Goal: Task Accomplishment & Management: Manage account settings

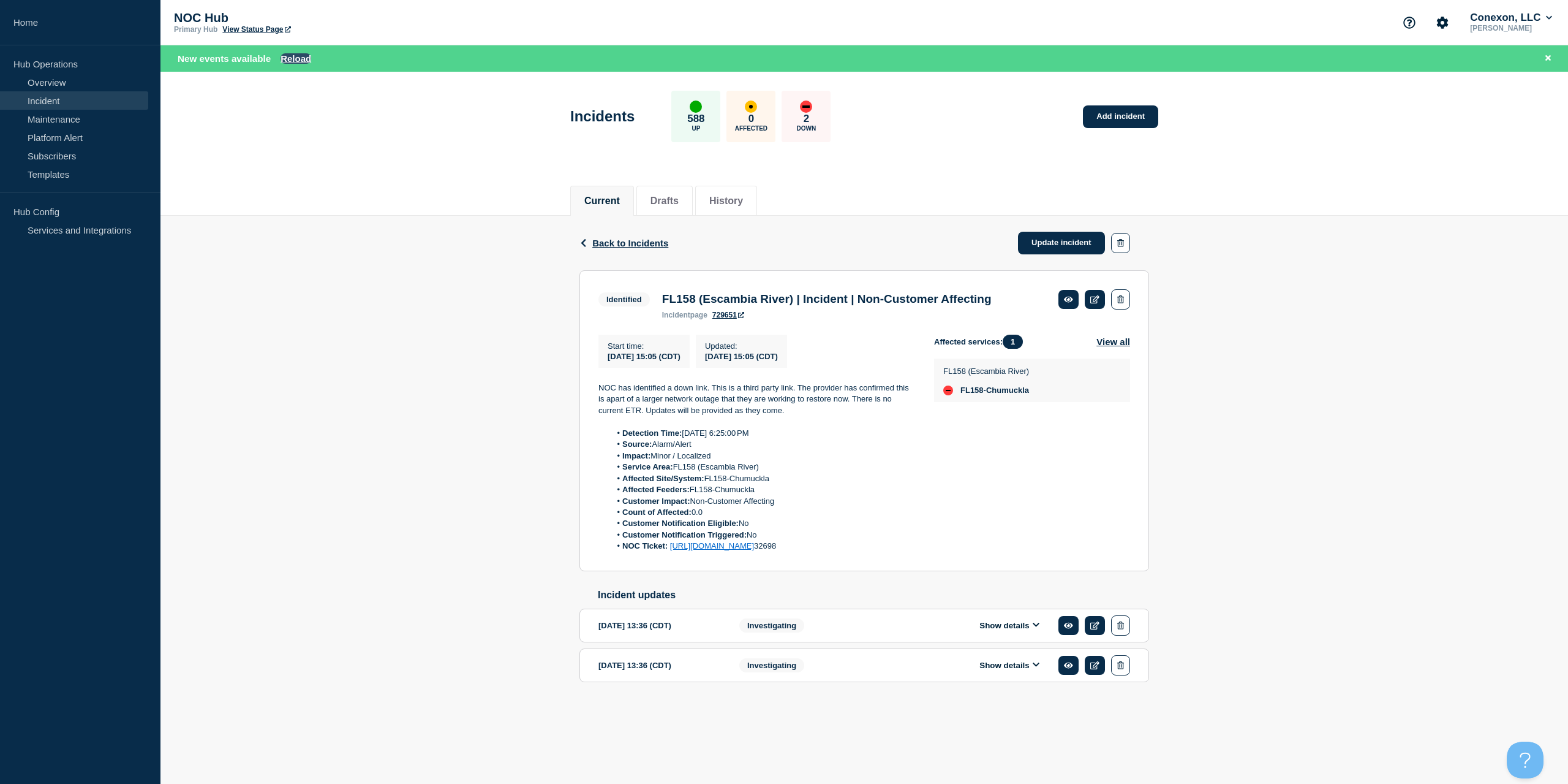
click at [293, 56] on button "Reload" at bounding box center [296, 58] width 31 height 10
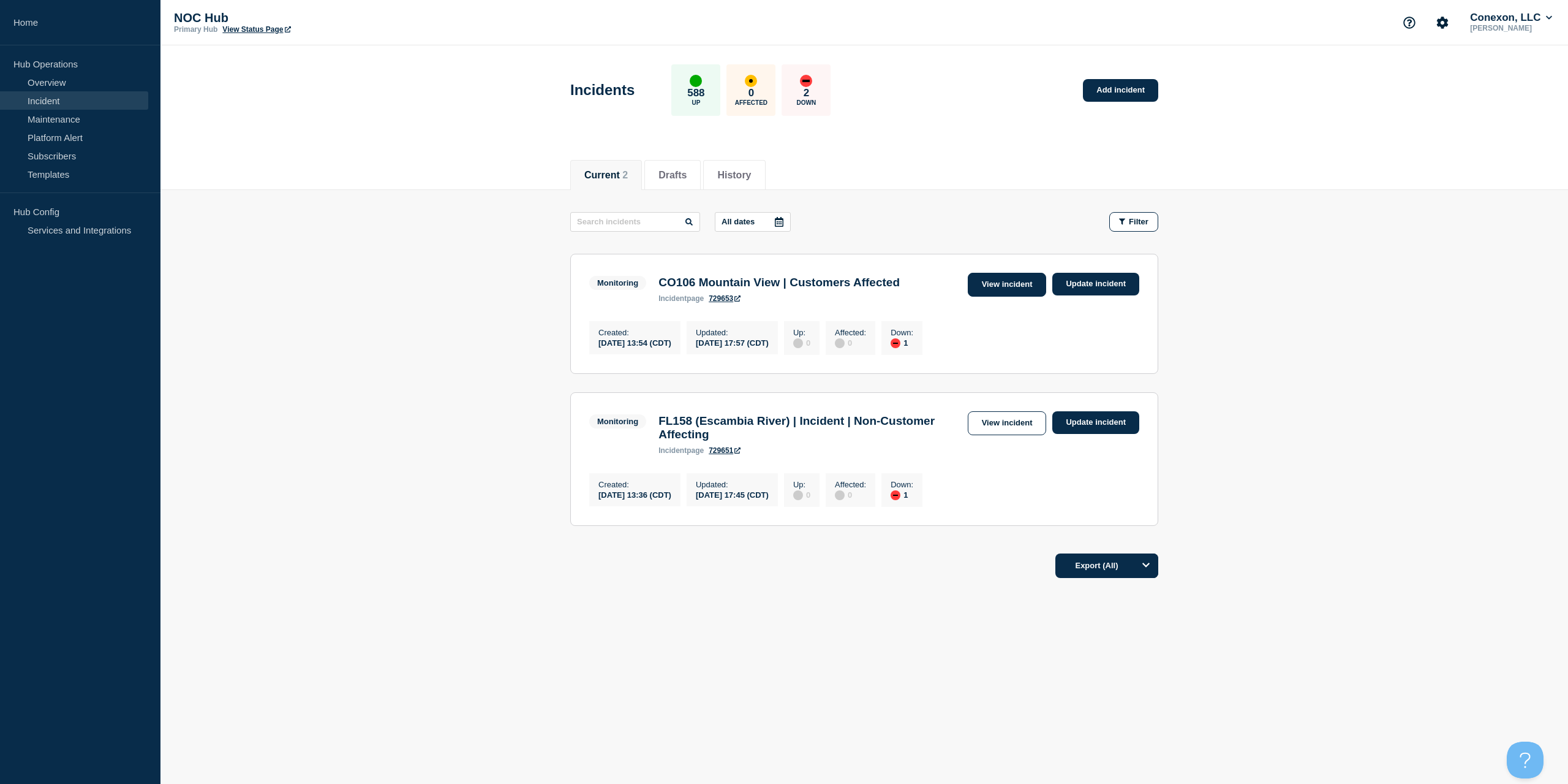
click at [1006, 291] on link "View incident" at bounding box center [1007, 284] width 79 height 24
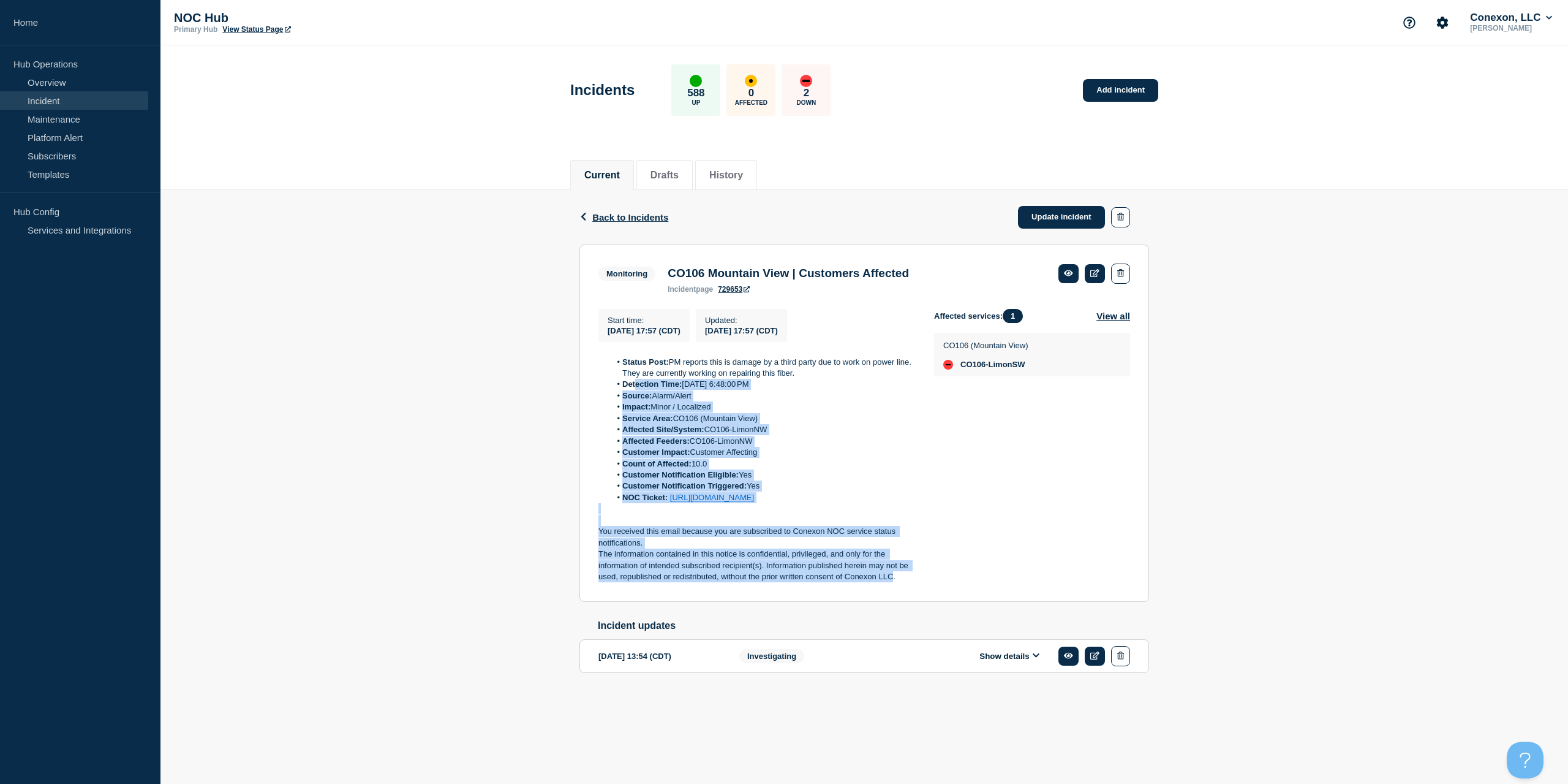
drag, startPoint x: 894, startPoint y: 591, endPoint x: 846, endPoint y: 529, distance: 78.4
click at [642, 390] on div "Status Post: PM reports this is damage by a third party due to work on power li…" at bounding box center [756, 470] width 316 height 226
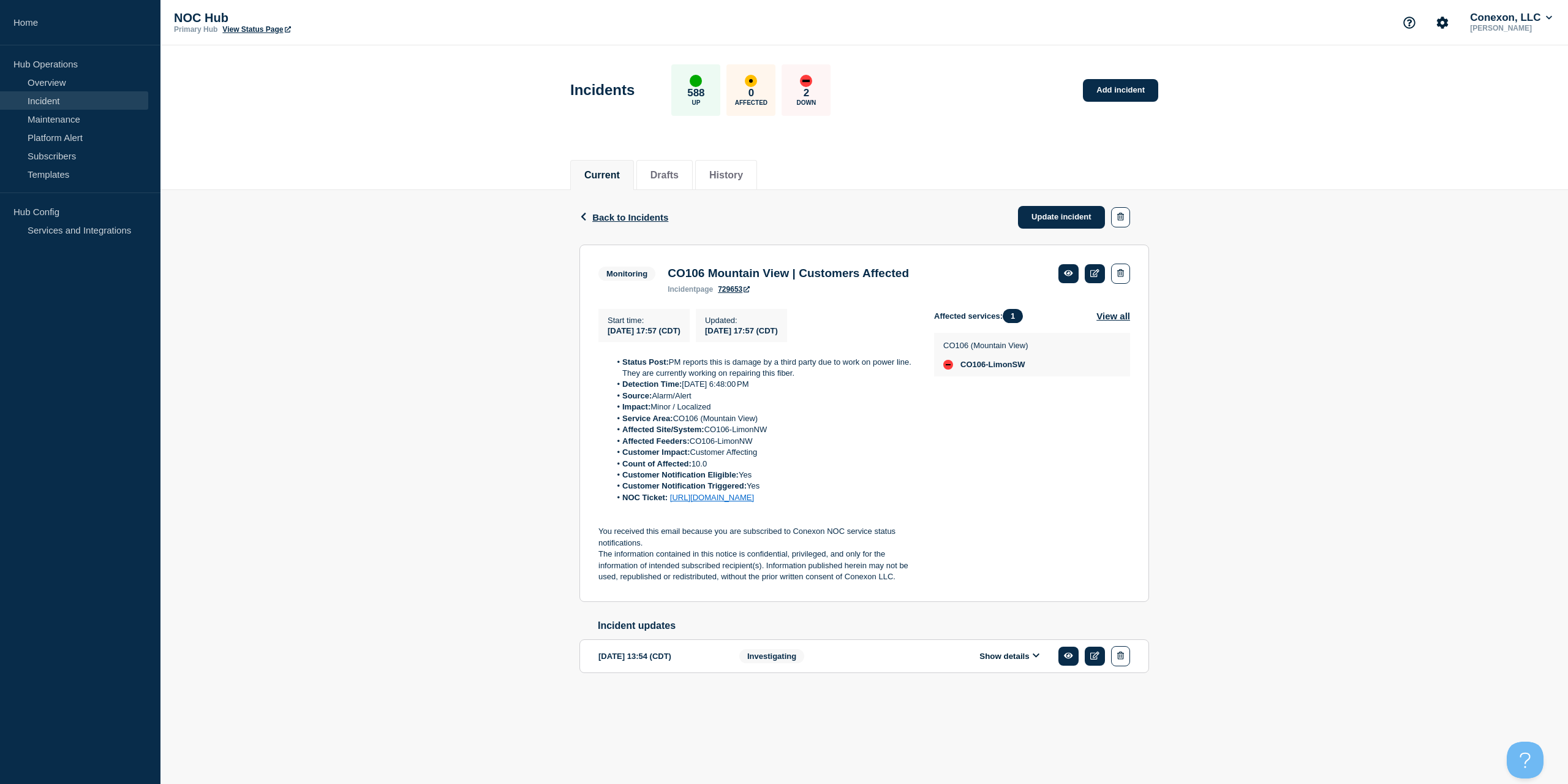
click at [897, 582] on p "The information contained in this notice is confidential, privileged, and only …" at bounding box center [756, 565] width 316 height 34
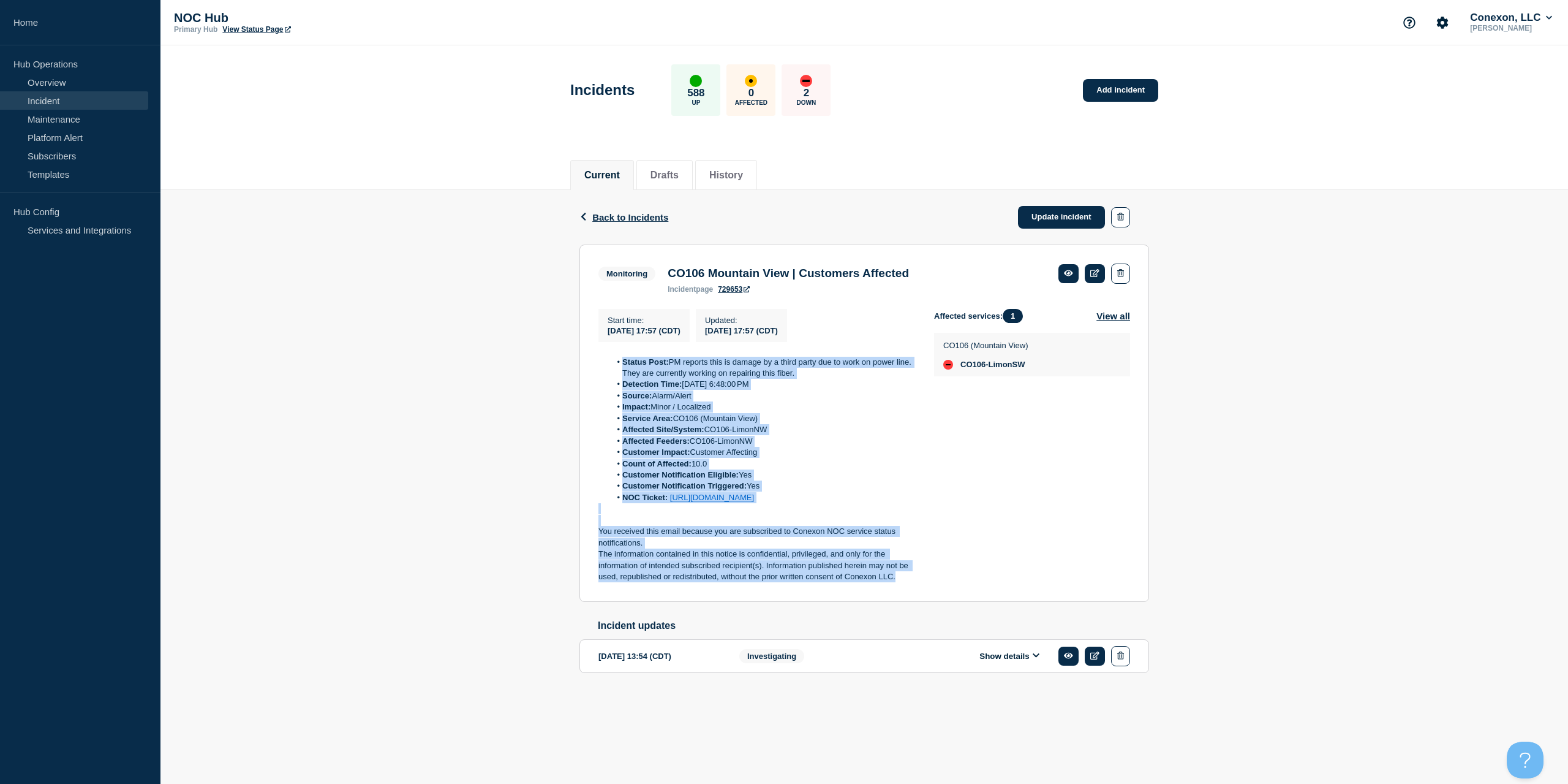
drag, startPoint x: 834, startPoint y: 560, endPoint x: 594, endPoint y: 368, distance: 307.3
click at [594, 368] on section "Monitoring CO106 Mountain View | Customers Affected incident page 729653 Start …" at bounding box center [864, 423] width 570 height 357
copy div "Status Post: PM reports this is damage by a third party due to work on power li…"
click at [1040, 221] on link "Update incident" at bounding box center [1062, 217] width 87 height 23
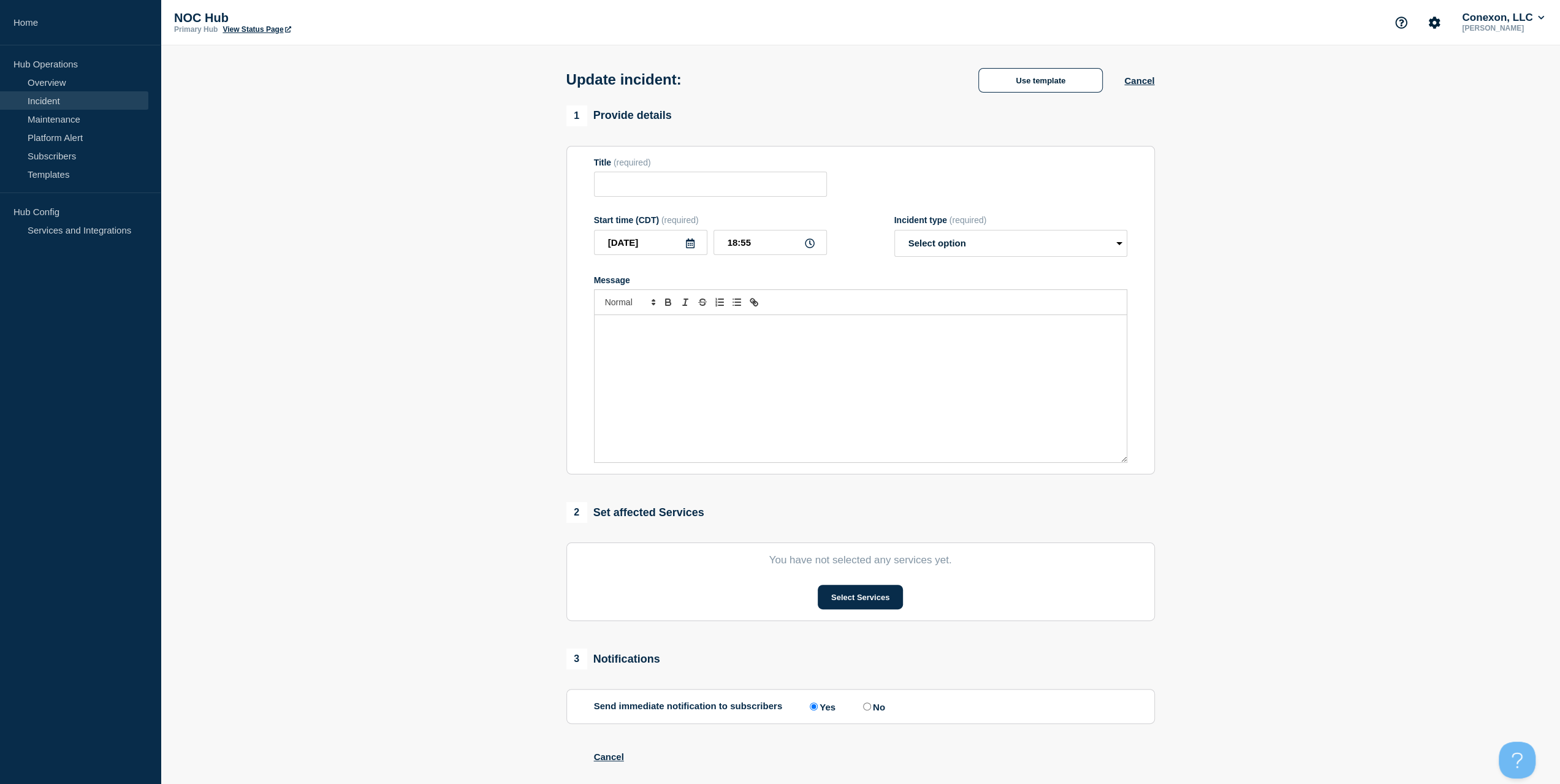
type input "CO106 Mountain View | Customers Affected"
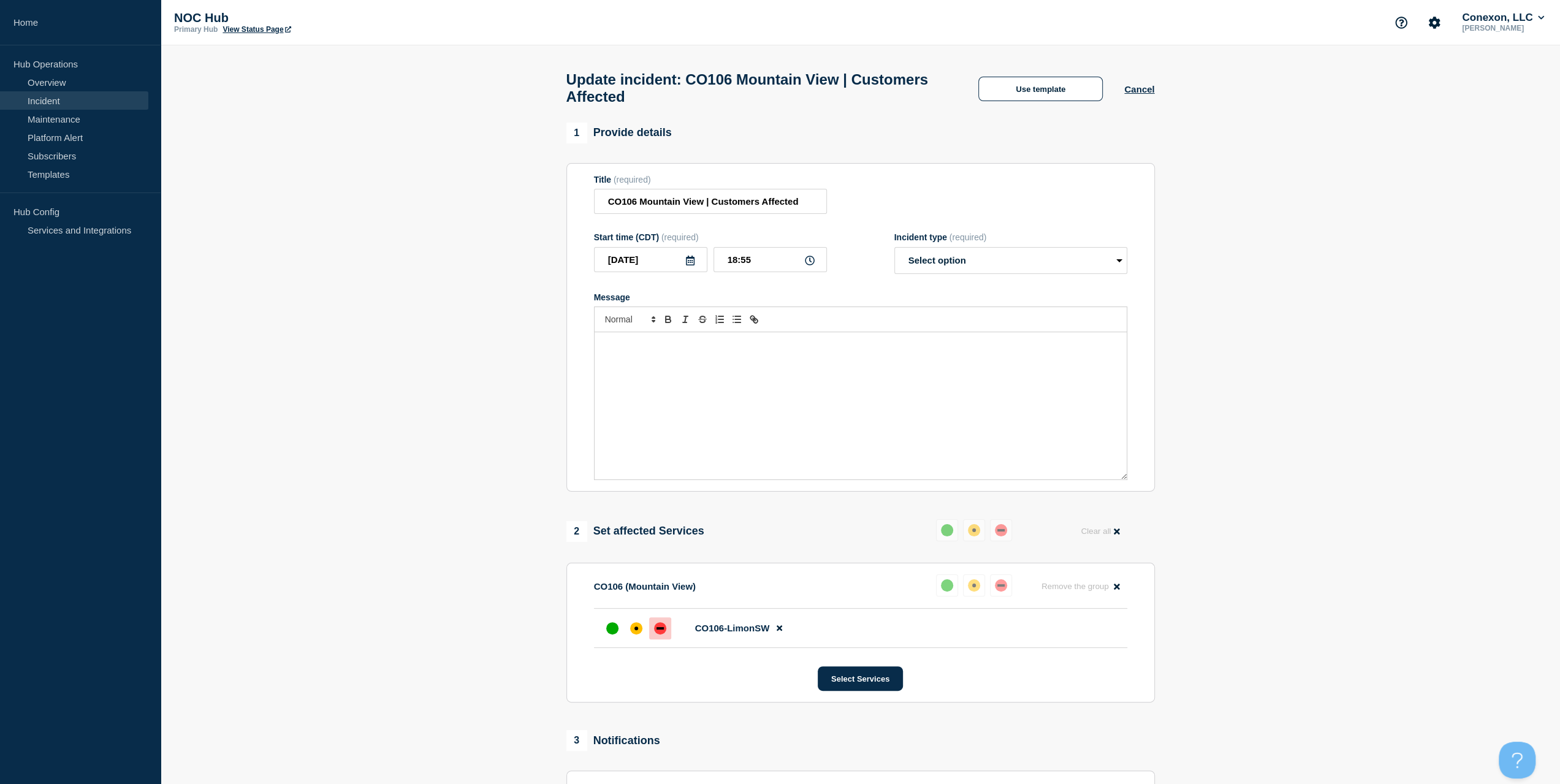
click at [875, 374] on div "Message" at bounding box center [860, 405] width 532 height 147
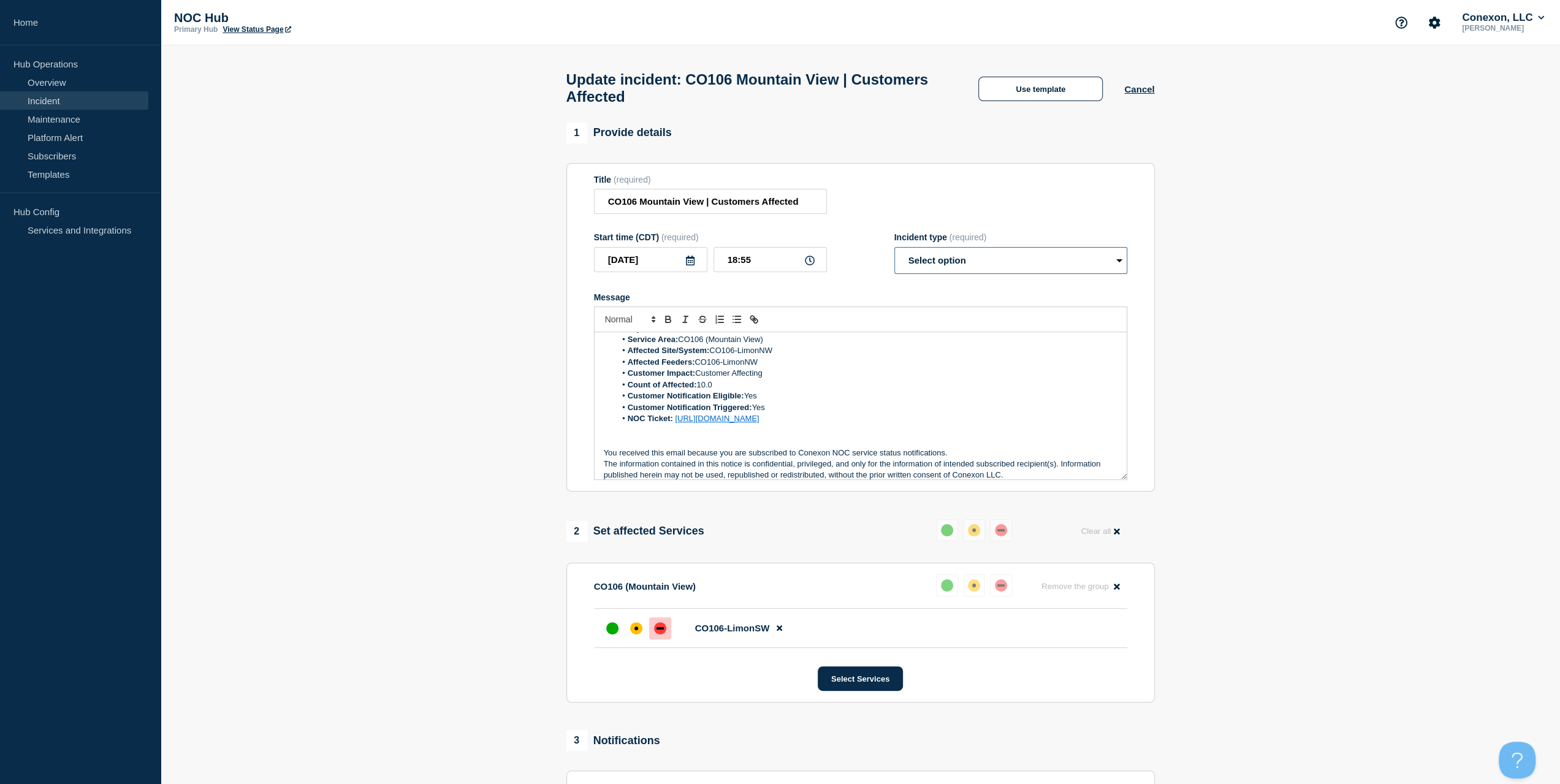
click at [958, 281] on form "Title (required) CO106 Mountain View | Customers Affected Start time (CDT) (req…" at bounding box center [861, 328] width 533 height 306
select select "resolved"
click at [894, 253] on select "Select option Investigating Identified Monitoring Resolved" at bounding box center [1010, 261] width 233 height 27
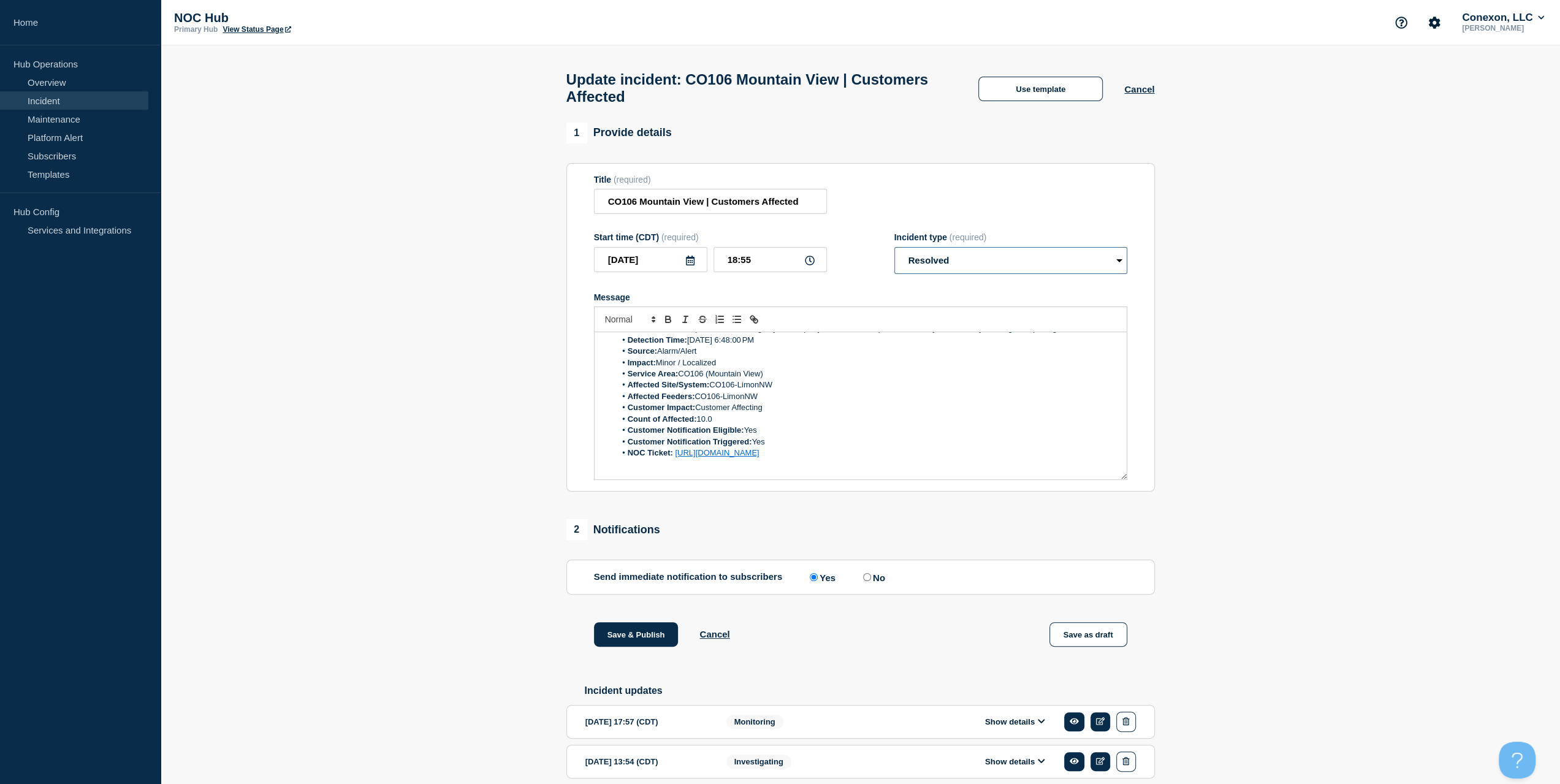
scroll to position [60, 0]
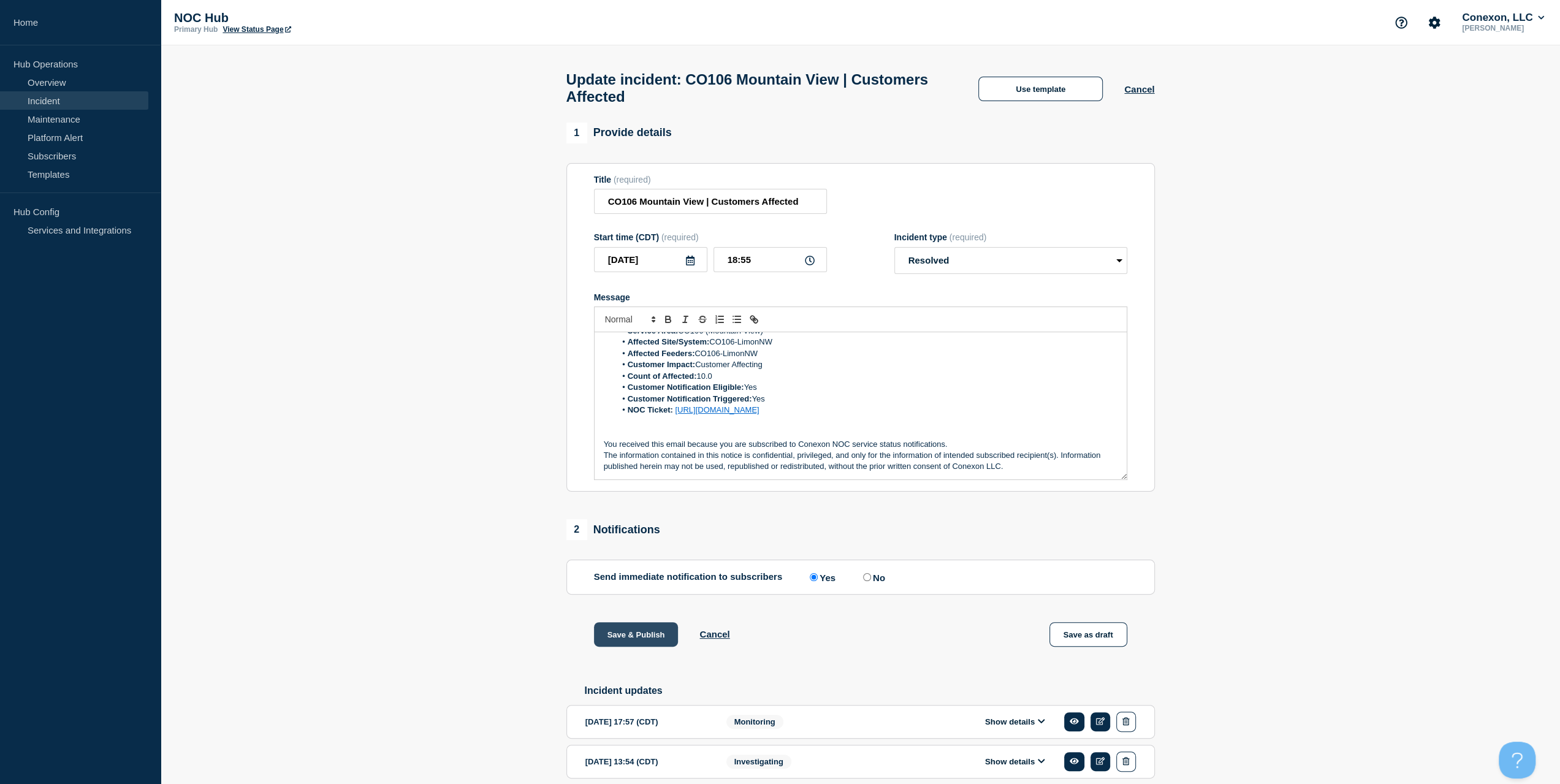
click at [657, 642] on button "Save & Publish" at bounding box center [636, 634] width 85 height 24
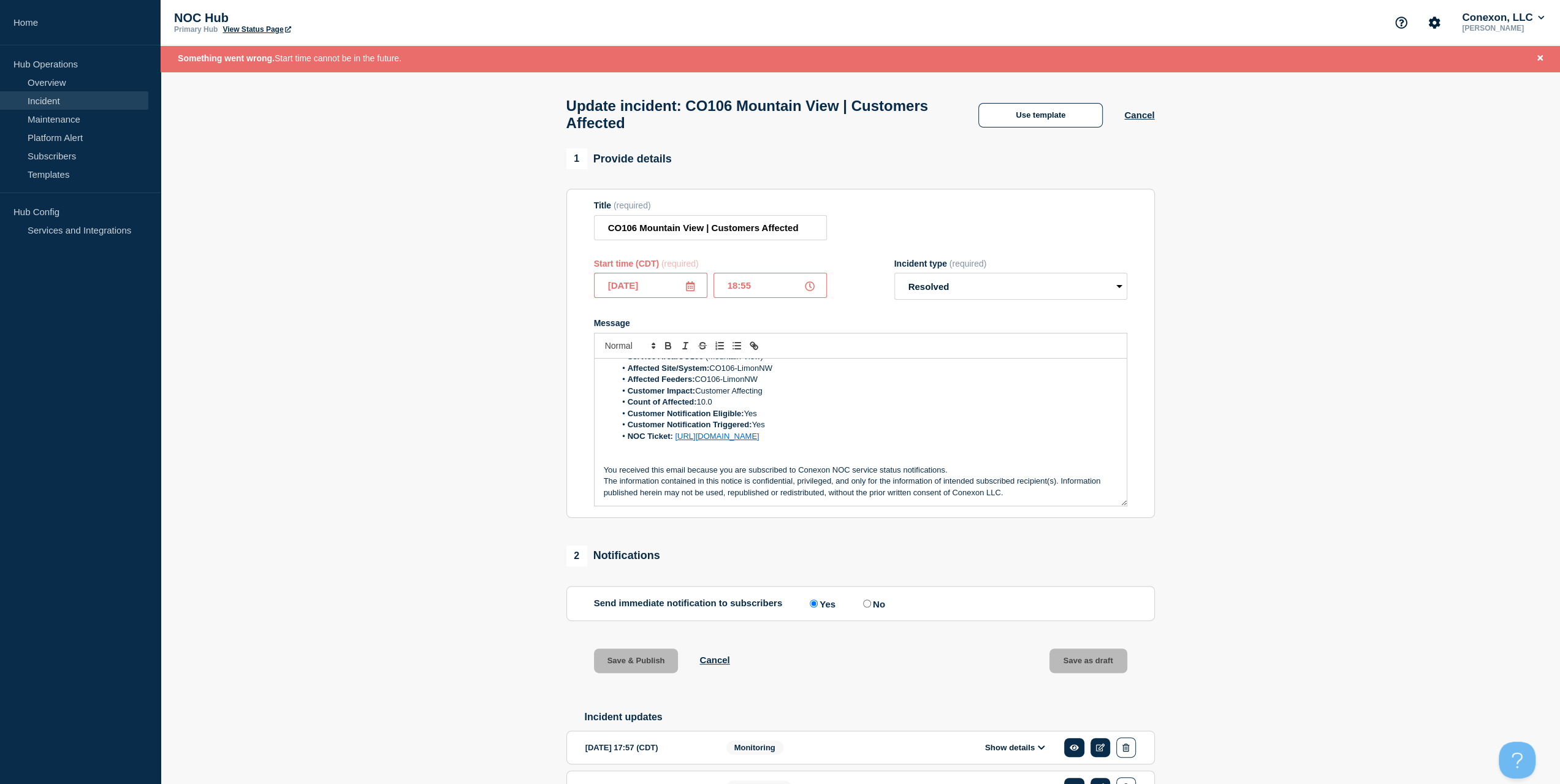
click at [776, 294] on input "18:55" at bounding box center [770, 285] width 114 height 25
type input "18:54"
click at [656, 656] on button "Save & Publish" at bounding box center [636, 660] width 85 height 24
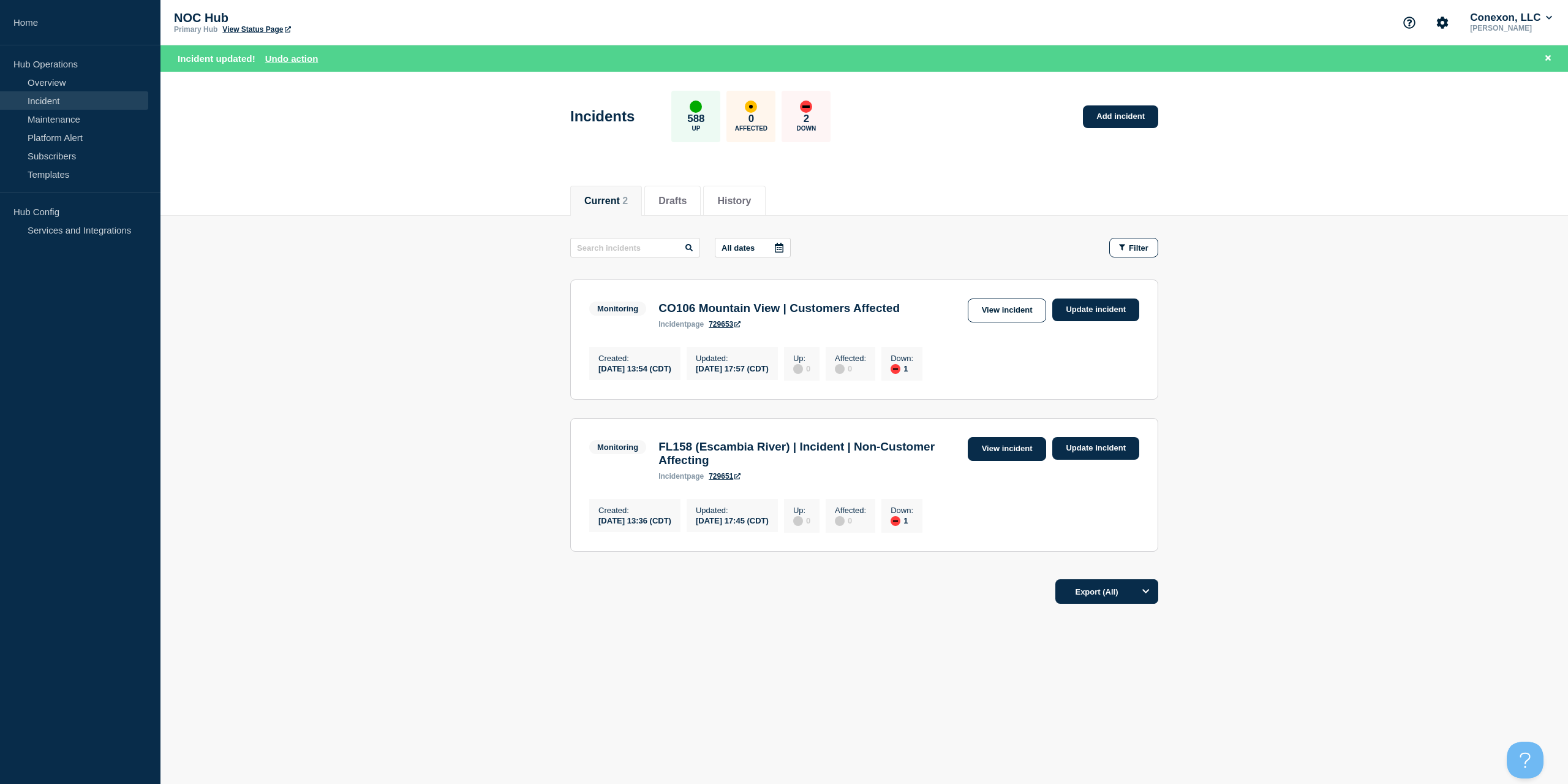
click at [1015, 450] on link "View incident" at bounding box center [1007, 449] width 79 height 24
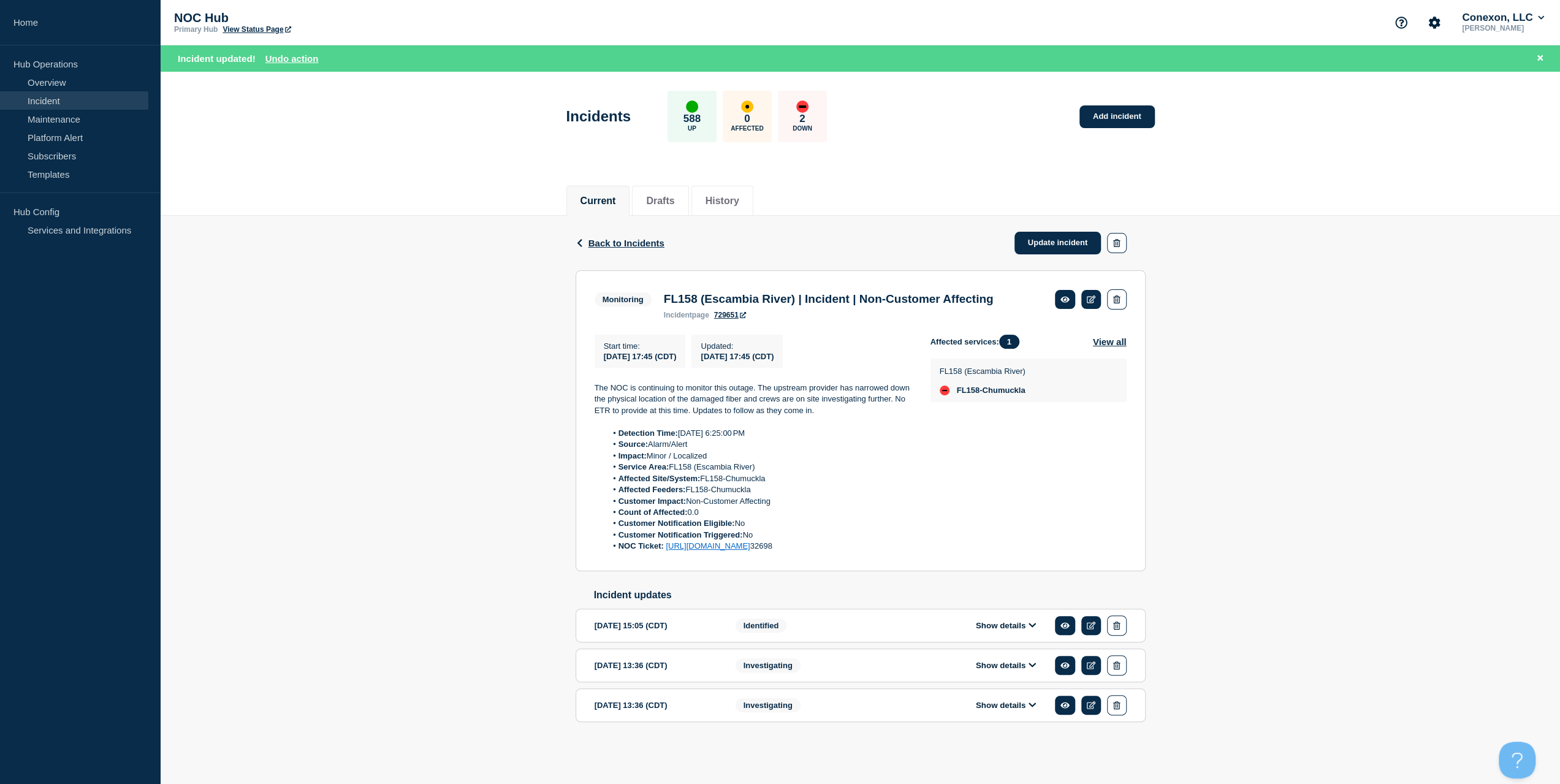
click at [842, 551] on li "NOC Ticket: [URL][DOMAIN_NAME] 32698" at bounding box center [758, 546] width 305 height 11
click at [749, 551] on link "[URL][DOMAIN_NAME]" at bounding box center [708, 546] width 84 height 9
